Goal: Find specific page/section: Locate a particular part of the current website

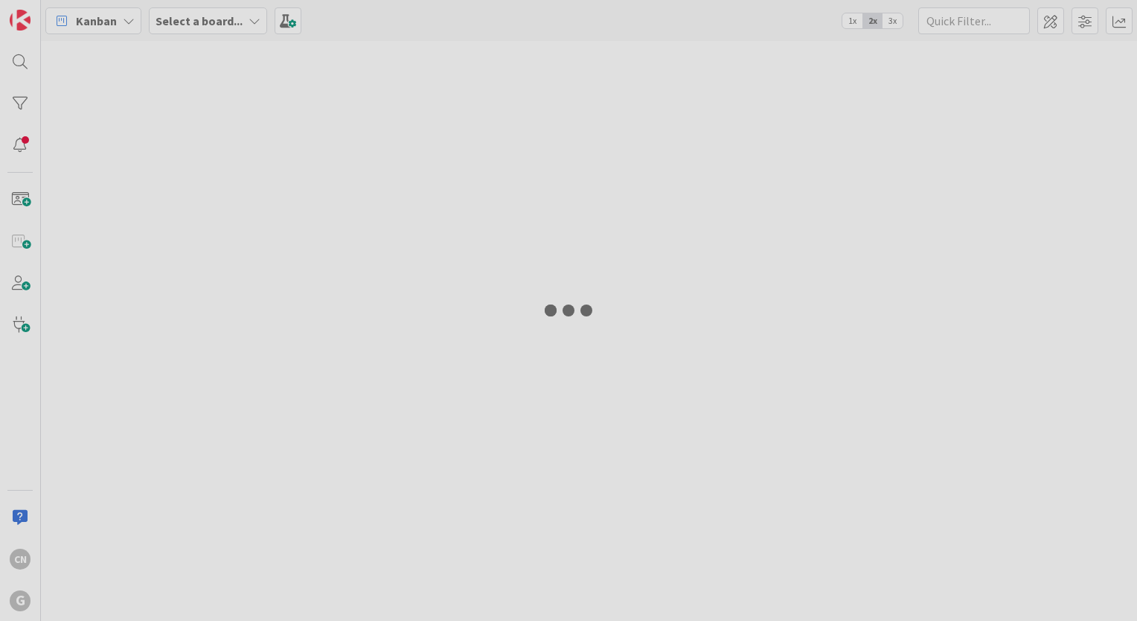
type input "[PERSON_NAME]"
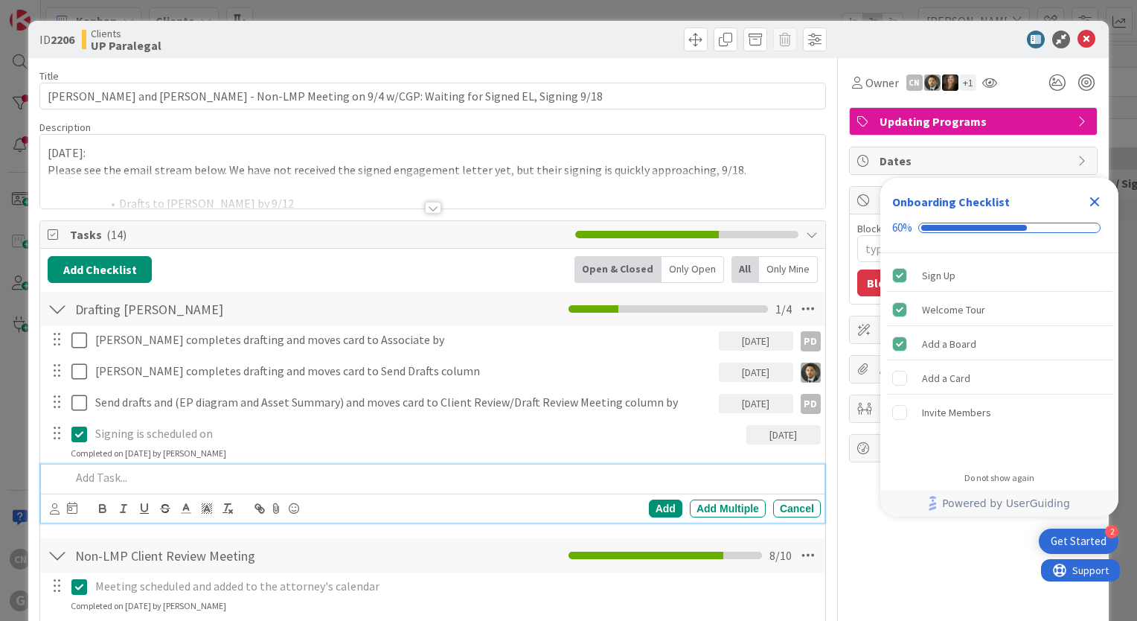
type textarea "x"
click at [155, 484] on p at bounding box center [443, 477] width 744 height 17
click at [45, 156] on div "9/9/25: Please see the email stream below. We have not received the signed enga…" at bounding box center [432, 174] width 785 height 67
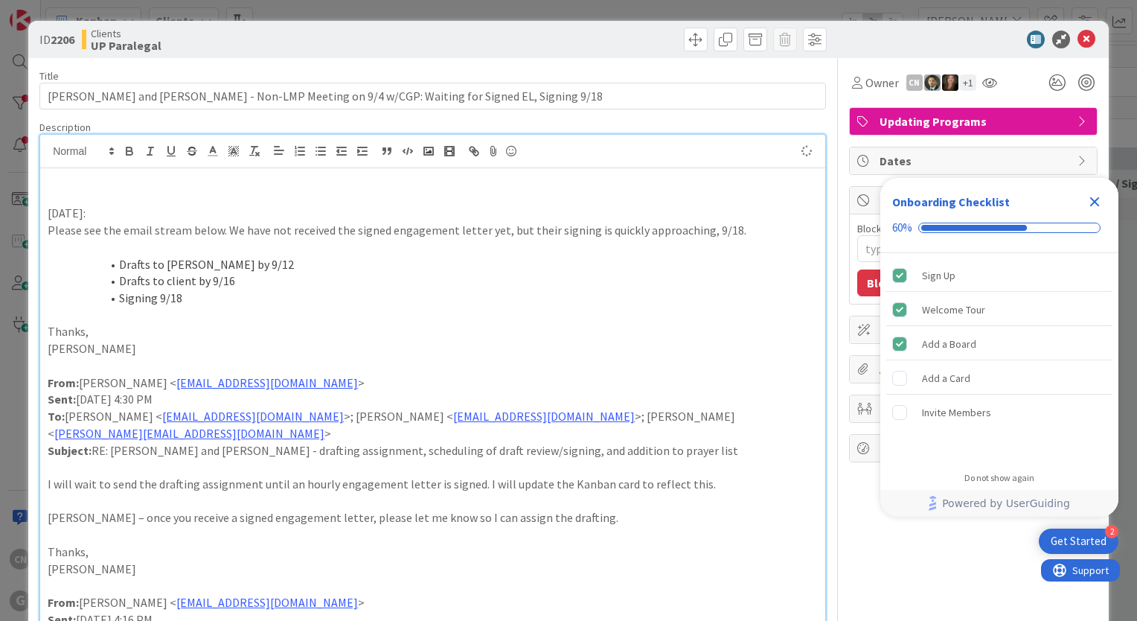
type textarea "x"
click at [1095, 208] on icon "Close Checklist" at bounding box center [1095, 202] width 18 height 18
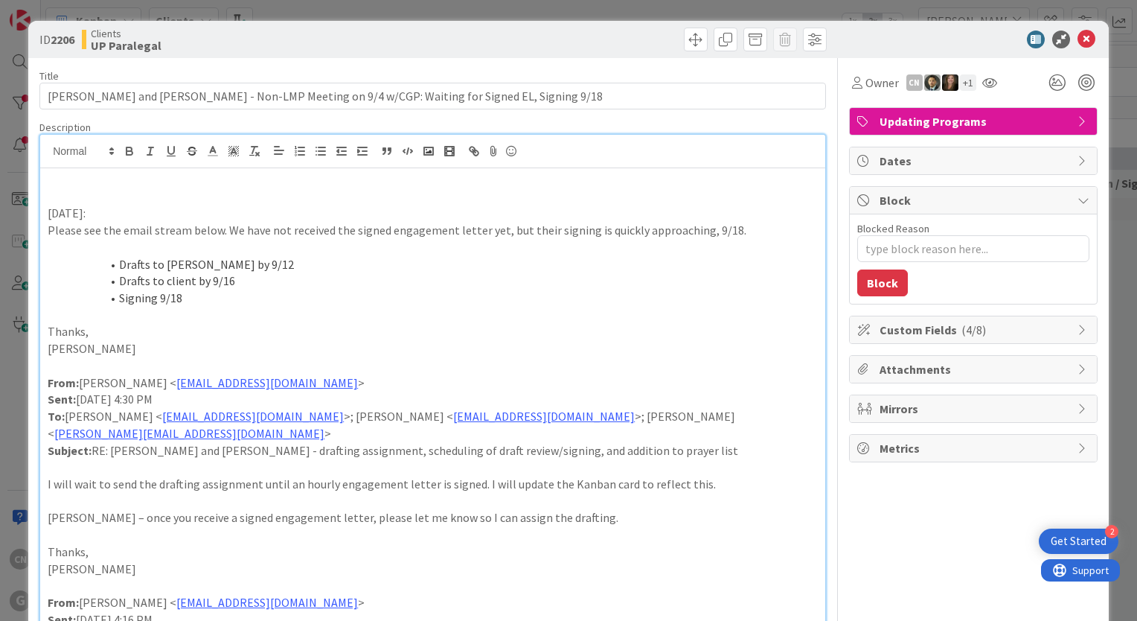
click at [71, 195] on p at bounding box center [433, 196] width 770 height 17
type textarea "x"
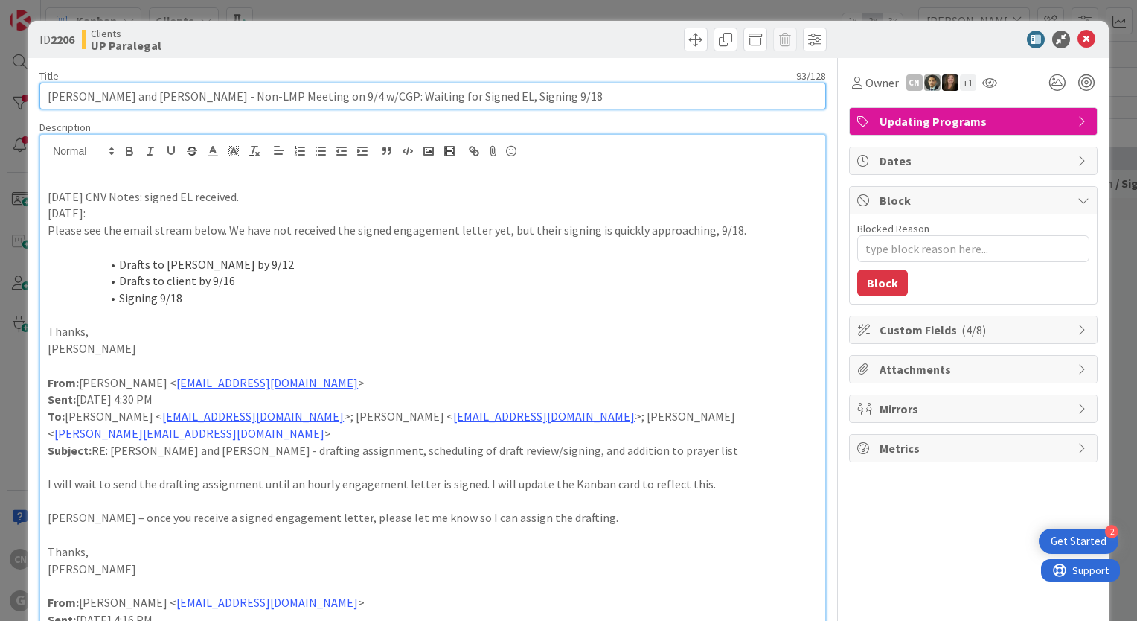
click at [408, 100] on input "Paull, Jonathan and Nancy - Non-LMP Meeting on 9/4 w/CGP: Waiting for Signed EL…" at bounding box center [432, 96] width 787 height 27
type input "Paull, Jonathan and Nancy - Non-LMP Meeting on 9/4 w/CGP: Signed EL, Signing 9/…"
type textarea "x"
type input "Paull, Jonathan and Nancy - Non-LMP Meeting on 9/4 w/CGP: Signed E, Signing 9/18"
type textarea "x"
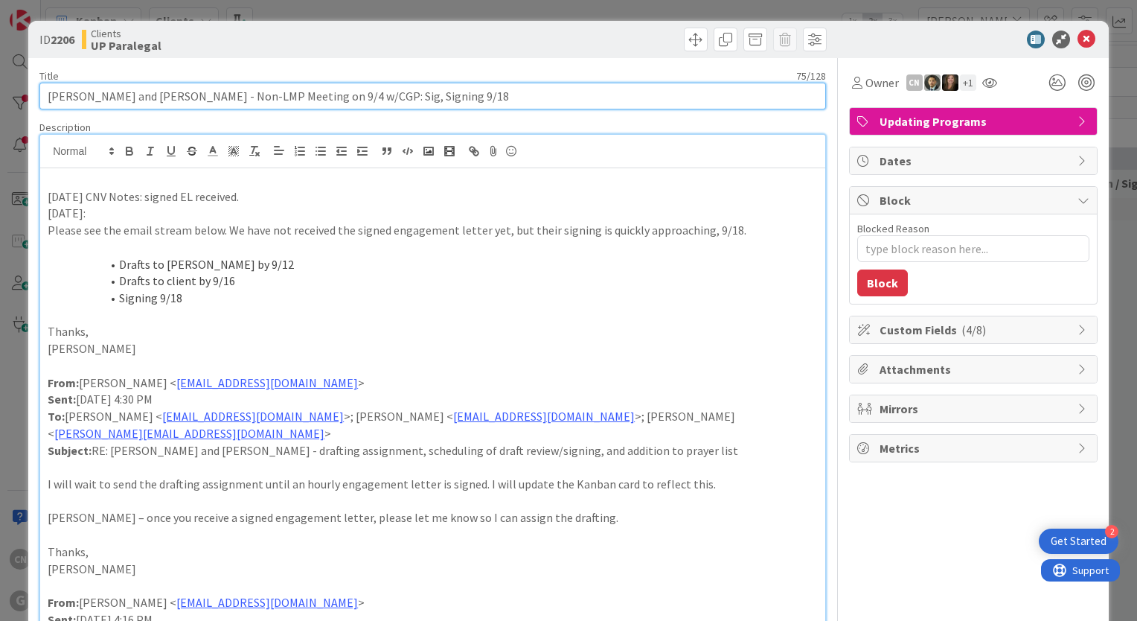
type input "Paull, Jonathan and Nancy - Non-LMP Meeting on 9/4 w/CGP: Si, Signing 9/18"
type textarea "x"
type input "Paull, Jonathan and Nancy - Non-LMP Meeting on 9/4 w/CGP: Signed EL R, Signing …"
type textarea "x"
type input "Paull, Jonathan and Nancy - Non-LMP Meeting on 9/4 w/CGP: Signed EL Rec, Signin…"
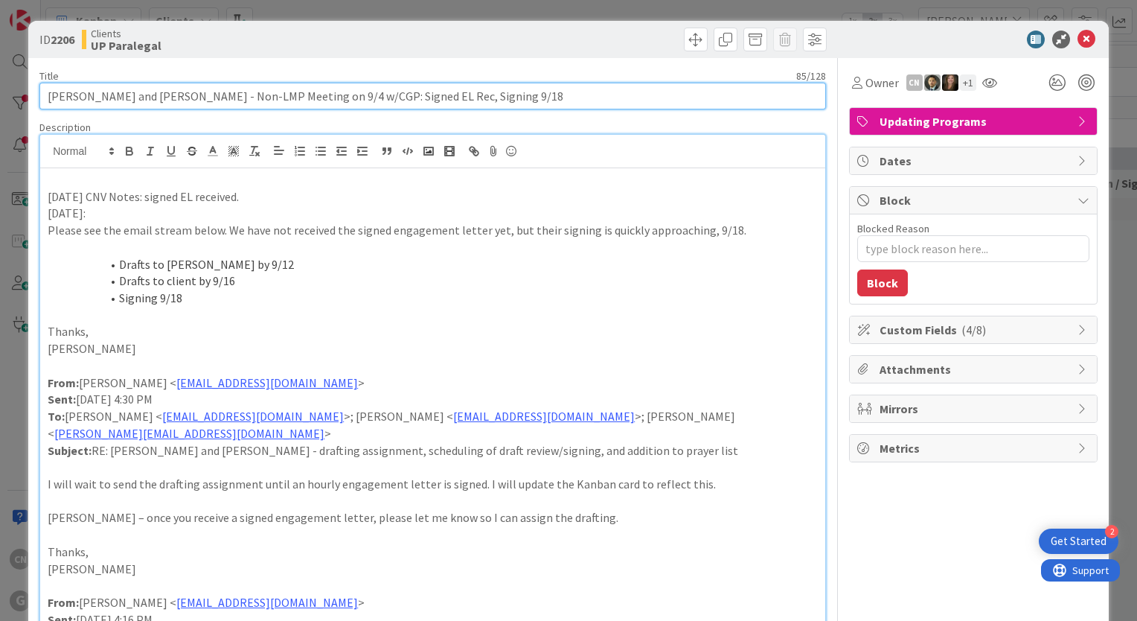
type textarea "x"
type input "Paull, Jonathan and Nancy - Non-LMP Meeting on 9/4 w/CGP: Signed EL Rec', Signi…"
type textarea "x"
type input "Paull, Jonathan and Nancy - Non-LMP Meeting on 9/4 w/CGP: Signed EL Rec'd, Sign…"
type textarea "x"
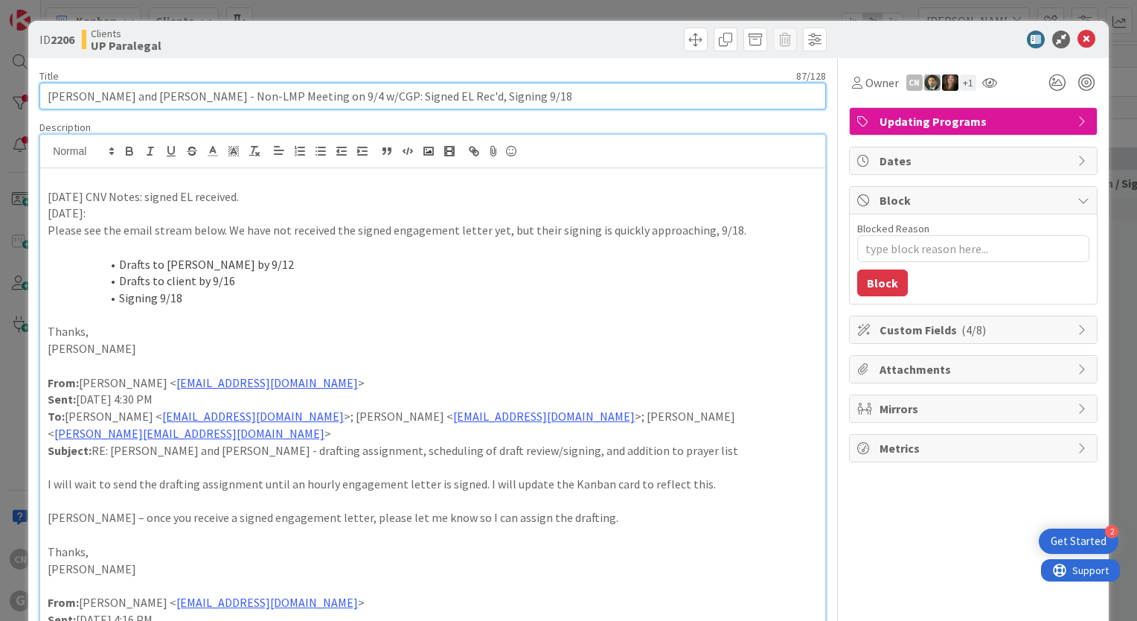
drag, startPoint x: 432, startPoint y: 97, endPoint x: 351, endPoint y: 95, distance: 81.2
click at [351, 95] on input "Paull, Jonathan and Nancy - Non-LMP Meeting on 9/4 w/CGP: Signed EL Rec'd, Sign…" at bounding box center [432, 96] width 787 height 27
drag, startPoint x: 351, startPoint y: 95, endPoint x: 432, endPoint y: 103, distance: 81.5
click at [432, 103] on input "Paull, Jonathan and Nancy - Non-LMP Meeting on 9/4 w/CGP: Signed EL Rec'd, Sign…" at bounding box center [432, 96] width 787 height 27
type input "Paull, Jonathan and Nancy - Non-LMP Meeting on 9/4 w/CGP: Signing 9/18"
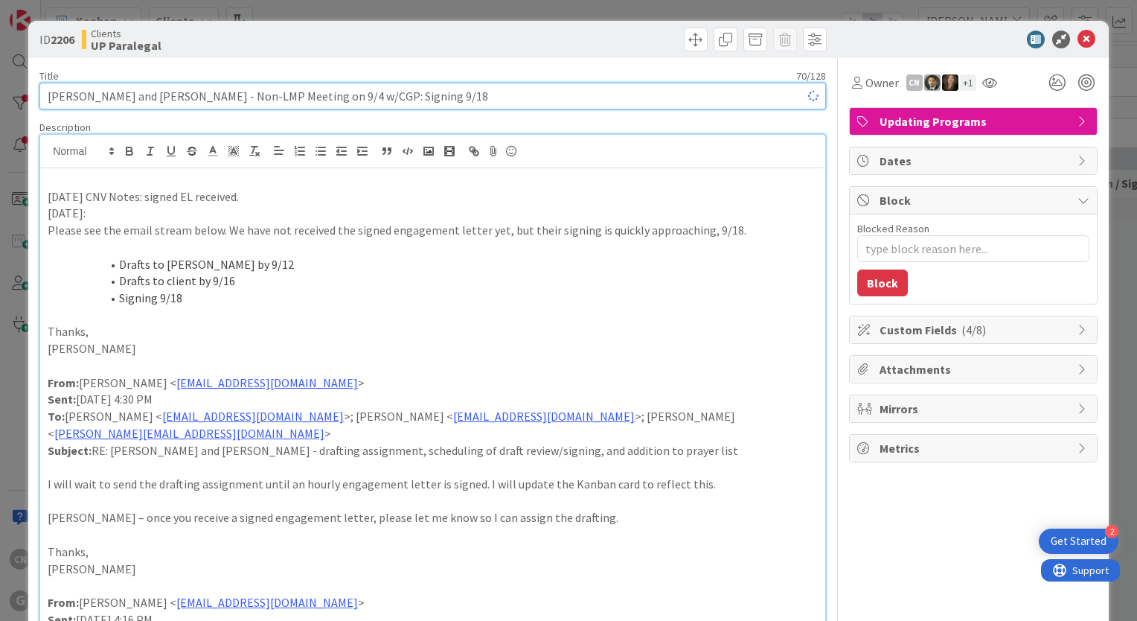
type textarea "x"
click at [345, 97] on input "Paull, Jonathan and Nancy - Non-LMP Meeting on 9/4 w/CGP: Signing 9/18" at bounding box center [432, 96] width 787 height 27
type input "Paull, Jonathan and Nancy - Non-LMP Meeting on 9/4 w/CGP, Signing 9/18"
type textarea "x"
type input "Paull, Jonathan and Nancy - Non-LMP Meeting on 9/4 w/CGP, Signing 9/18"
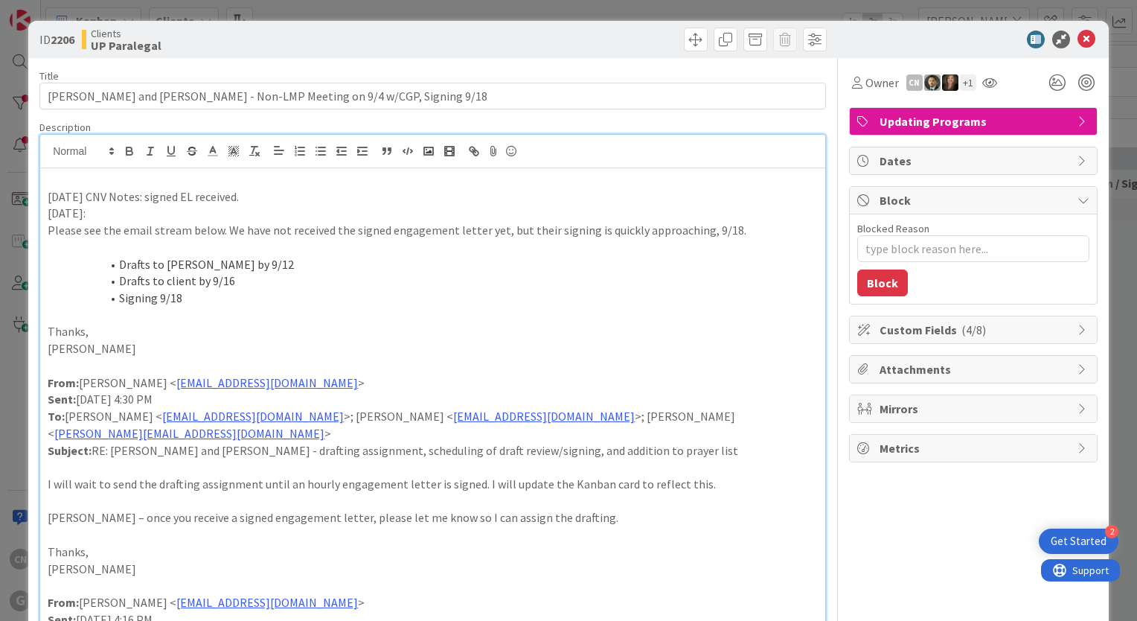
click at [1078, 36] on icon at bounding box center [1087, 40] width 18 height 18
